Goal: Task Accomplishment & Management: Manage account settings

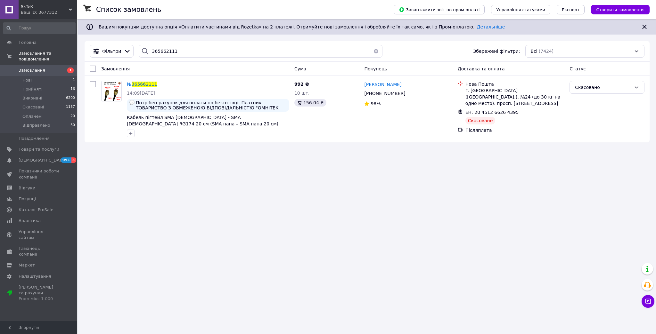
click at [153, 46] on input "365662111" at bounding box center [261, 51] width 244 height 13
click at [45, 68] on span "Замовлення" at bounding box center [39, 71] width 41 height 6
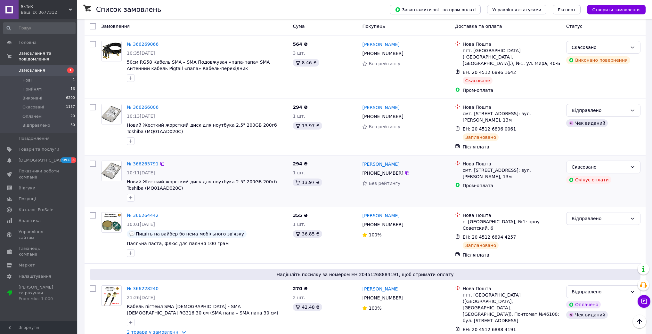
scroll to position [1047, 0]
click at [161, 214] on icon at bounding box center [163, 216] width 4 height 4
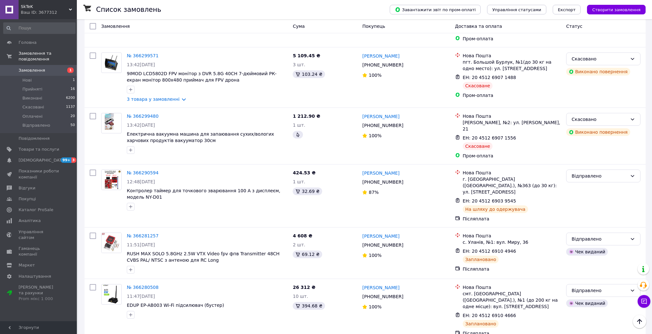
scroll to position [662, 0]
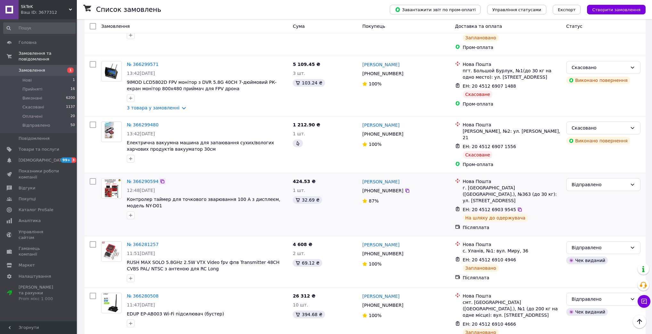
click at [160, 179] on icon at bounding box center [162, 181] width 5 height 5
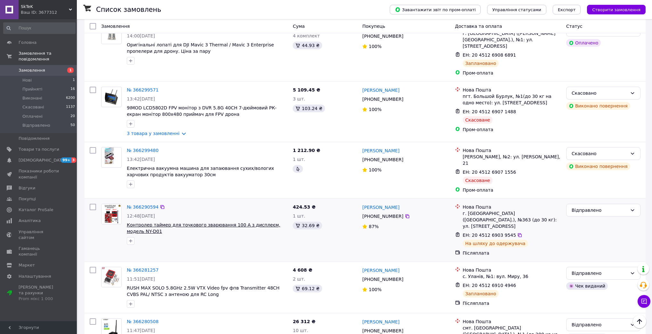
scroll to position [611, 0]
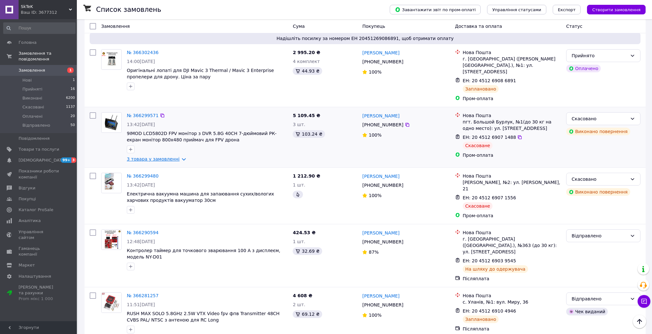
click at [175, 157] on link "3 товара у замовленні" at bounding box center [153, 159] width 53 height 5
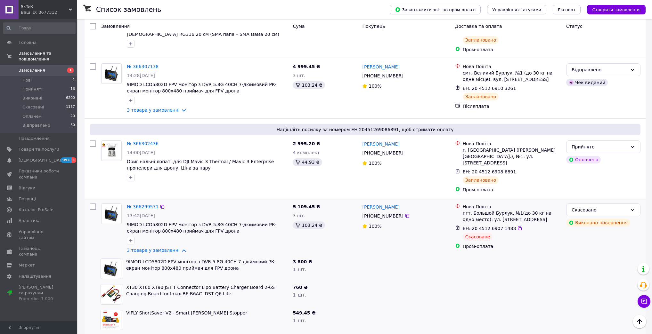
scroll to position [508, 0]
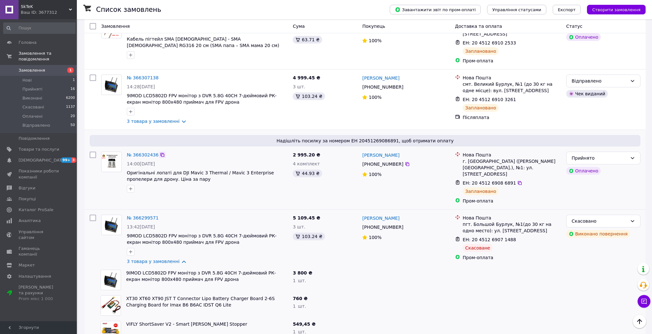
click at [161, 153] on icon at bounding box center [163, 155] width 4 height 4
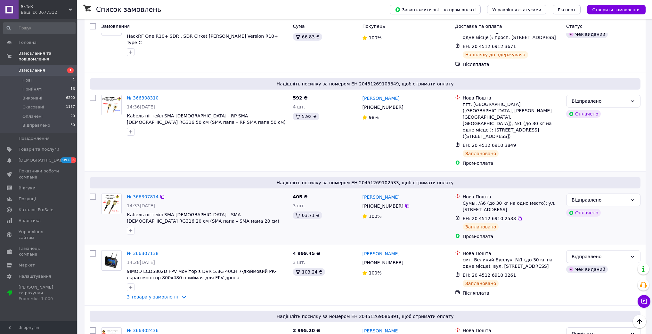
scroll to position [329, 0]
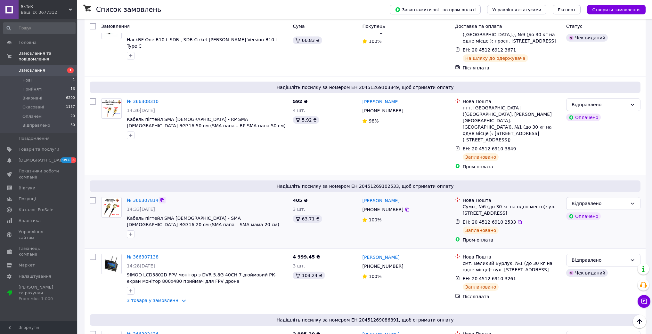
click at [161, 199] on icon at bounding box center [163, 201] width 4 height 4
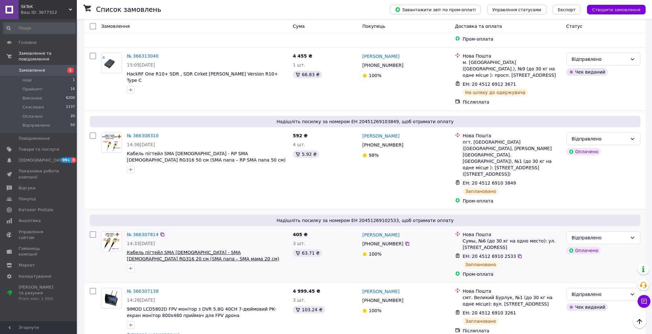
scroll to position [278, 0]
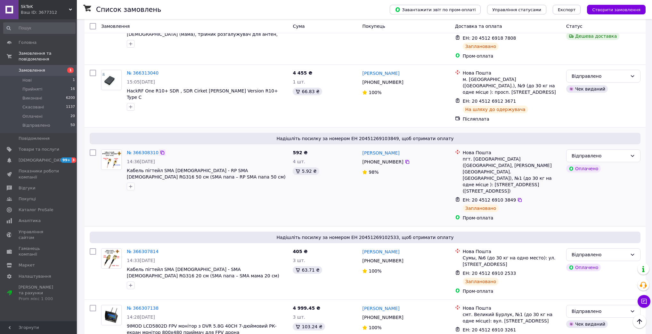
click at [160, 150] on icon at bounding box center [162, 152] width 5 height 5
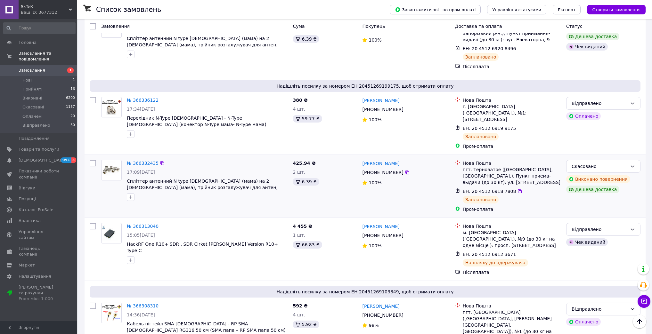
scroll to position [124, 0]
click at [161, 99] on div at bounding box center [162, 100] width 6 height 6
click at [161, 100] on icon at bounding box center [162, 100] width 5 height 5
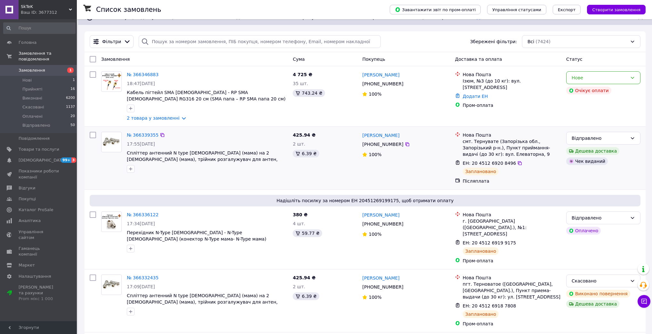
scroll to position [0, 0]
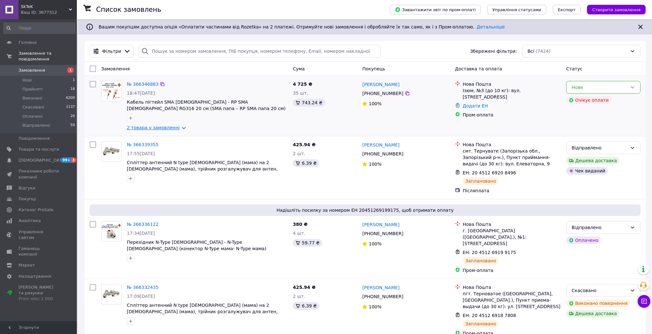
click at [176, 129] on link "2 товара у замовленні" at bounding box center [153, 127] width 53 height 5
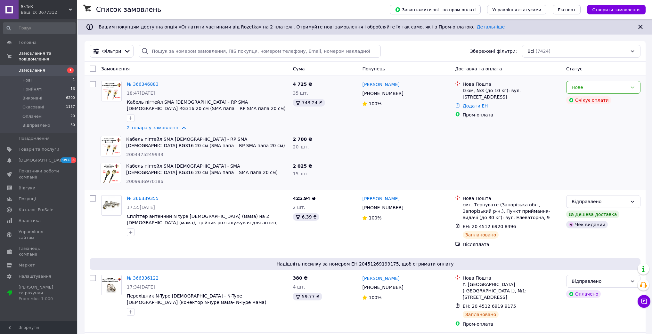
click at [47, 68] on span "Замовлення" at bounding box center [39, 71] width 41 height 6
click at [51, 68] on span "Замовлення" at bounding box center [39, 71] width 41 height 6
drag, startPoint x: 51, startPoint y: 67, endPoint x: 81, endPoint y: 75, distance: 30.5
click at [52, 68] on span "Замовлення" at bounding box center [39, 71] width 41 height 6
click at [47, 68] on span "Замовлення" at bounding box center [39, 71] width 41 height 6
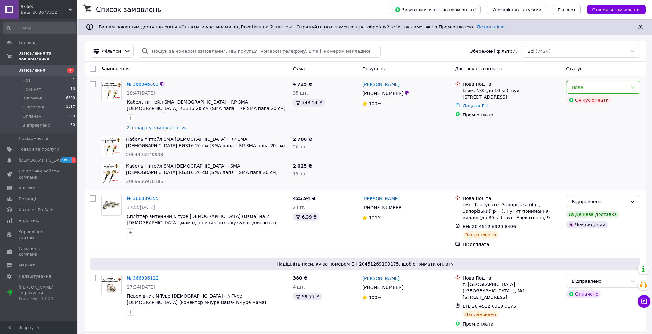
scroll to position [3206, 0]
